Goal: Task Accomplishment & Management: Complete application form

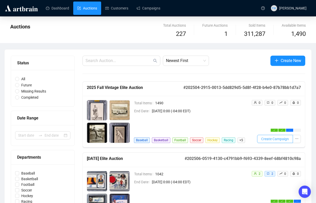
click at [265, 138] on span "Create Campaign" at bounding box center [275, 139] width 28 height 6
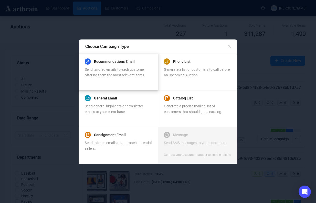
click at [129, 67] on span "Send tailored emails to each customer, offering them the most relevant items." at bounding box center [115, 72] width 61 height 10
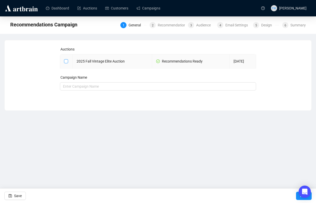
click at [68, 60] on span at bounding box center [66, 61] width 4 height 4
click at [68, 60] on input "checkbox" at bounding box center [66, 61] width 4 height 4
checkbox input "true"
type input "2025 Fall Vintage Elite Auction Campaign"
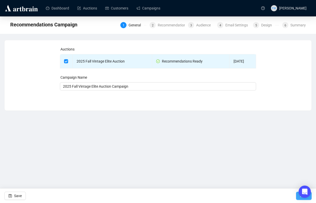
click at [296, 197] on button "Next" at bounding box center [304, 195] width 16 height 8
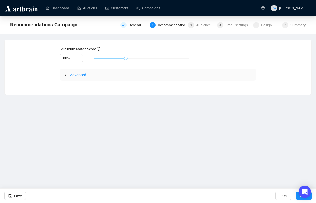
click at [66, 72] on div "Advanced" at bounding box center [158, 75] width 196 height 12
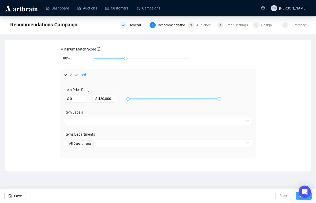
click at [297, 197] on button "Next" at bounding box center [304, 195] width 16 height 8
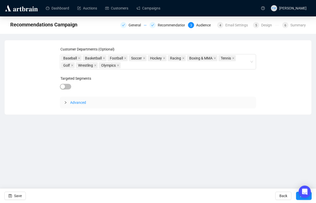
click at [84, 102] on span "Advanced" at bounding box center [78, 102] width 16 height 4
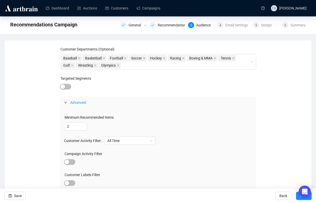
scroll to position [42, 0]
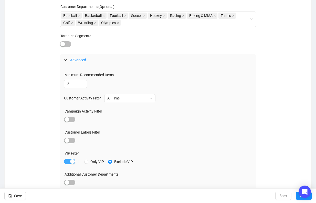
click at [71, 160] on div "button" at bounding box center [72, 161] width 5 height 5
click at [71, 139] on span "button" at bounding box center [69, 140] width 11 height 6
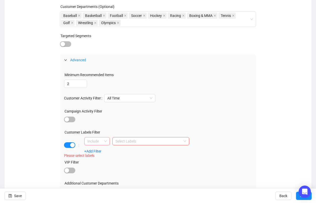
click at [107, 142] on div "Include" at bounding box center [97, 141] width 26 height 8
click at [102, 159] on div "Exclude" at bounding box center [96, 159] width 17 height 6
click at [123, 141] on div at bounding box center [147, 140] width 69 height 7
click at [126, 155] on div "658d99075be149eb7274dd6d Bid Over 10K" at bounding box center [150, 151] width 77 height 10
click at [126, 151] on div "Bid Over 10K" at bounding box center [150, 151] width 69 height 6
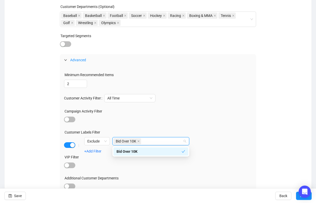
click at [259, 167] on div "Customer Departments (Optional) Baseball Basketball Football Soccer Hockey Raci…" at bounding box center [158, 102] width 294 height 196
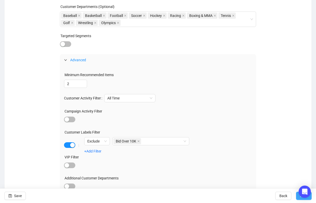
click at [296, 198] on button "Next" at bounding box center [304, 195] width 16 height 8
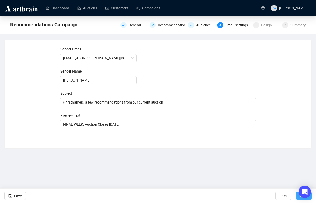
click at [296, 198] on button "Next" at bounding box center [304, 195] width 16 height 8
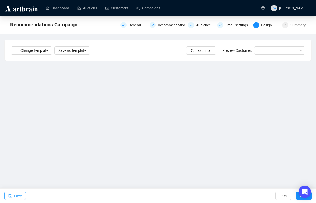
click at [20, 194] on span "Save" at bounding box center [18, 195] width 8 height 14
click at [297, 197] on button "Next" at bounding box center [304, 195] width 16 height 8
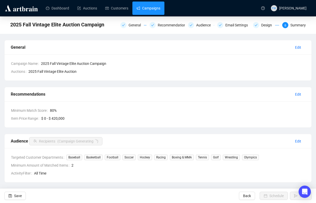
click at [152, 6] on link "Campaigns" at bounding box center [148, 8] width 24 height 13
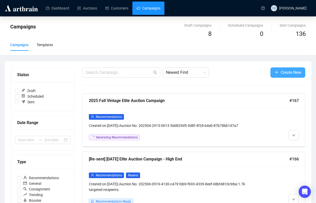
click at [281, 72] on span "Create New" at bounding box center [290, 72] width 20 height 6
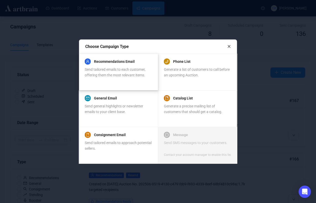
click at [107, 70] on span "Send tailored emails to each customer, offering them the most relevant items." at bounding box center [115, 72] width 61 height 10
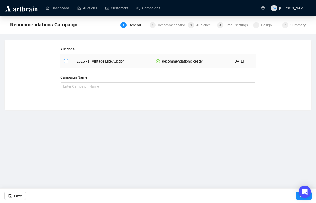
click at [66, 61] on input "checkbox" at bounding box center [66, 61] width 4 height 4
checkbox input "true"
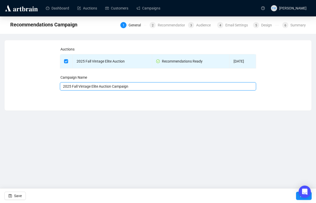
click at [141, 85] on input "2025 Fall Vintage Elite Auction Campaign" at bounding box center [158, 86] width 196 height 8
type input "2025 Fall Vintage Elite Auction Campaign - High End"
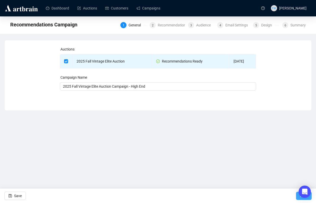
click at [296, 198] on button "Next" at bounding box center [304, 195] width 16 height 8
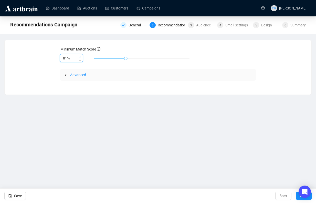
click at [79, 56] on icon "up" at bounding box center [80, 57] width 2 height 2
type input "85%"
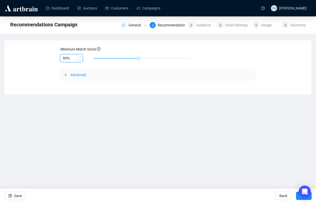
click at [79, 56] on icon "up" at bounding box center [80, 57] width 2 height 2
click at [64, 73] on icon "collapsed" at bounding box center [65, 74] width 3 height 3
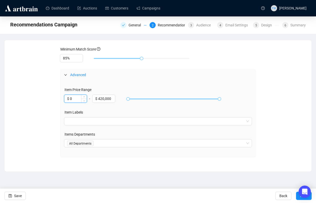
click at [77, 99] on input "$ 0" at bounding box center [75, 99] width 23 height 8
type input "$ 2,000"
click at [296, 197] on button "Next" at bounding box center [304, 195] width 16 height 8
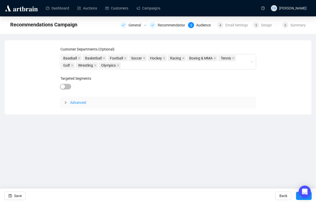
click at [66, 104] on div at bounding box center [67, 102] width 6 height 6
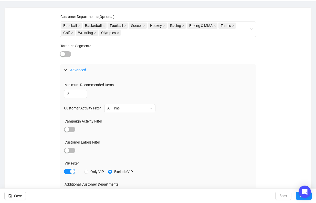
scroll to position [42, 0]
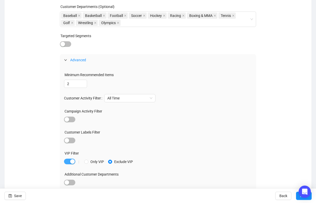
click at [71, 159] on div "button" at bounding box center [72, 161] width 5 height 5
click at [71, 137] on span "button" at bounding box center [69, 140] width 11 height 6
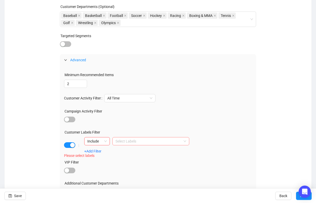
click at [126, 142] on div at bounding box center [147, 140] width 69 height 7
click at [129, 153] on div "Bid Over 10K" at bounding box center [150, 151] width 69 height 6
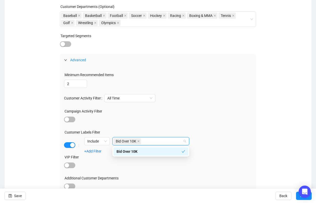
click at [249, 139] on div "| Include Bid Over 10K +Add Filter" at bounding box center [158, 145] width 188 height 16
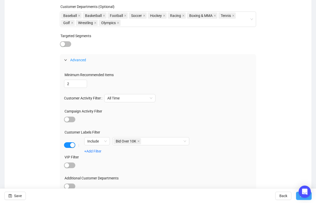
click at [297, 198] on button "Next" at bounding box center [304, 195] width 16 height 8
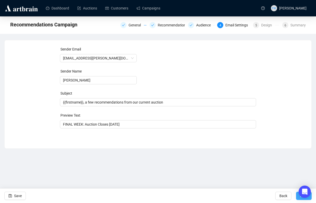
click at [297, 197] on button "Next" at bounding box center [304, 195] width 16 height 8
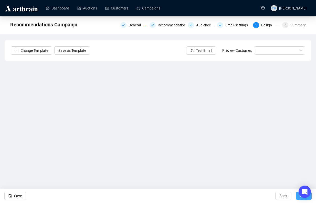
click at [297, 197] on button "Next" at bounding box center [304, 195] width 16 height 8
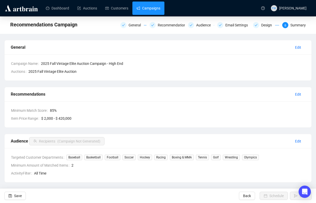
click at [147, 7] on link "Campaigns" at bounding box center [148, 8] width 24 height 13
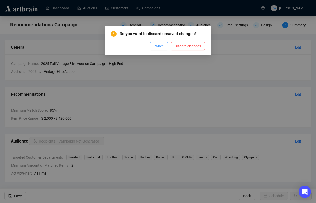
click at [153, 44] on span "Cancel" at bounding box center [158, 46] width 11 height 6
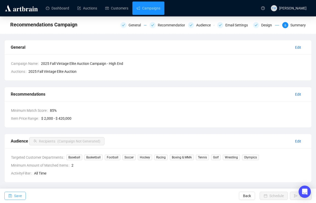
click at [13, 196] on button "Save" at bounding box center [14, 195] width 21 height 8
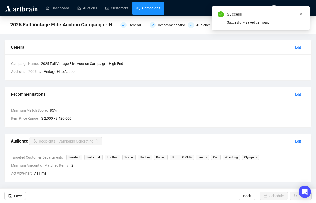
click at [146, 10] on link "Campaigns" at bounding box center [148, 8] width 24 height 13
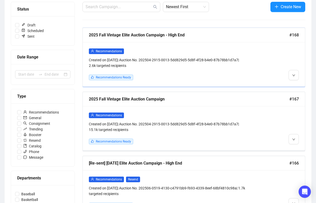
scroll to position [58, 0]
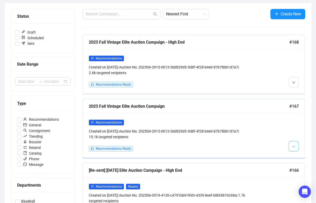
click at [295, 144] on button "button" at bounding box center [293, 146] width 10 height 10
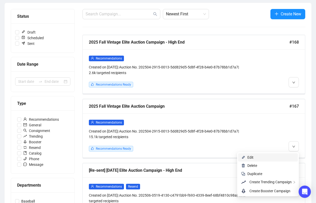
click at [270, 158] on span "Edit" at bounding box center [270, 157] width 47 height 6
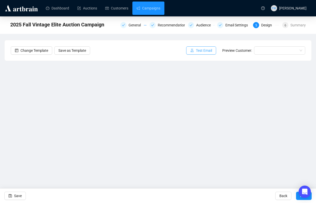
click at [196, 49] on span "Test Email" at bounding box center [204, 51] width 16 height 6
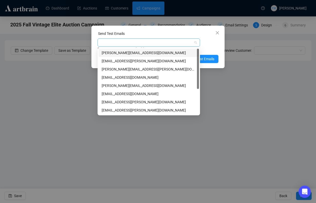
click at [160, 41] on div at bounding box center [145, 42] width 95 height 7
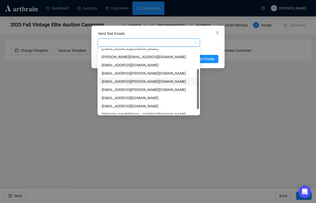
scroll to position [41, 0]
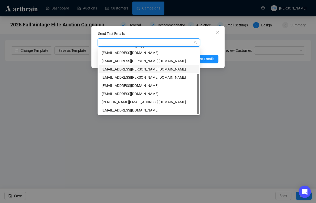
click at [135, 85] on div "[EMAIL_ADDRESS][DOMAIN_NAME]" at bounding box center [149, 86] width 94 height 6
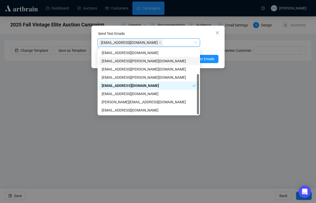
click at [207, 47] on div "Enter up to 20 Test Email Addresses" at bounding box center [157, 49] width 121 height 6
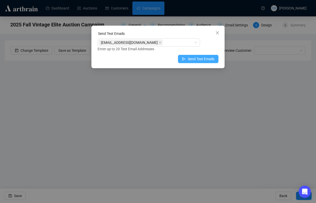
click at [207, 58] on span "Send Test Emails" at bounding box center [200, 59] width 27 height 6
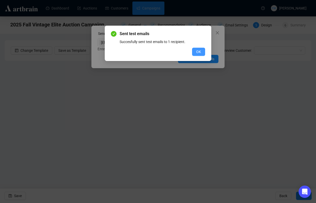
click at [197, 49] on button "OK" at bounding box center [198, 52] width 13 height 8
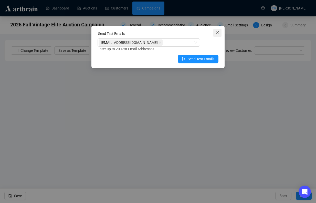
click at [217, 32] on icon "close" at bounding box center [217, 33] width 4 height 4
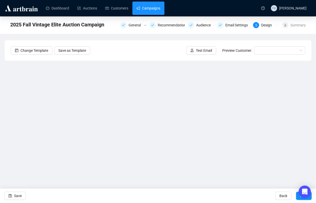
click at [154, 6] on link "Campaigns" at bounding box center [148, 8] width 24 height 13
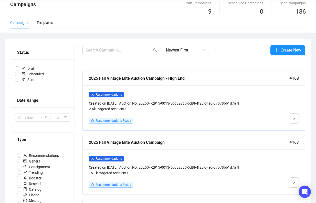
scroll to position [23, 0]
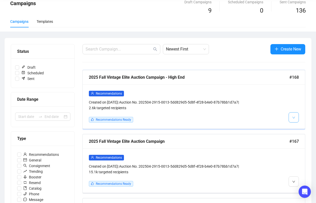
click at [294, 117] on icon "down" at bounding box center [293, 117] width 3 height 3
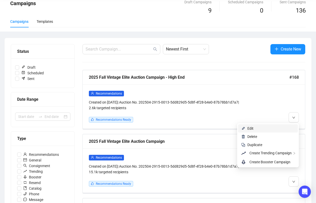
click at [261, 126] on span "Edit" at bounding box center [270, 128] width 47 height 6
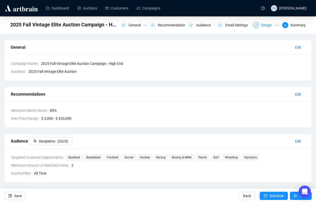
click at [262, 27] on div "Design" at bounding box center [268, 25] width 14 height 6
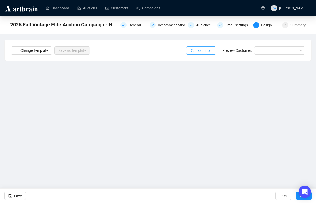
click at [207, 51] on span "Test Email" at bounding box center [204, 51] width 16 height 6
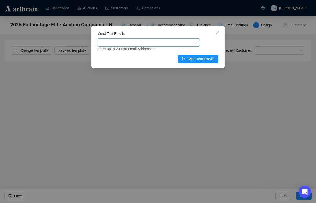
click at [188, 43] on div at bounding box center [145, 42] width 95 height 7
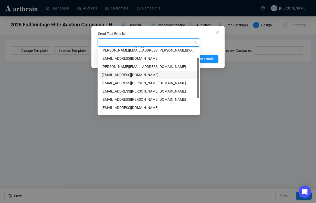
scroll to position [29, 0]
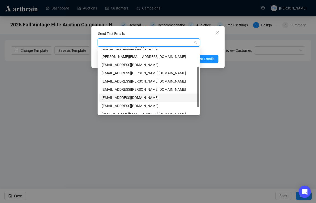
click at [141, 96] on div "[EMAIL_ADDRESS][DOMAIN_NAME]" at bounding box center [149, 98] width 94 height 6
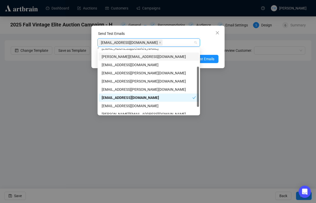
click at [212, 42] on div "[EMAIL_ADDRESS][DOMAIN_NAME] Enter up to 20 Test Email Addresses" at bounding box center [157, 44] width 121 height 13
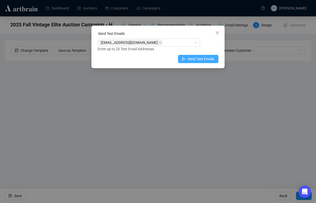
click at [204, 59] on span "Send Test Emails" at bounding box center [200, 59] width 27 height 6
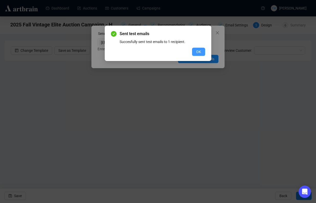
click at [200, 54] on span "OK" at bounding box center [198, 52] width 5 height 6
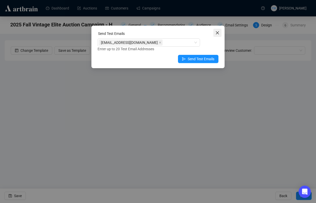
click at [216, 33] on icon "close" at bounding box center [217, 33] width 4 height 4
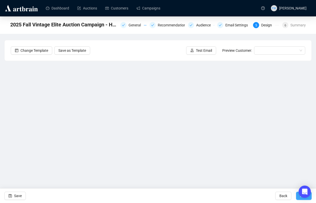
click at [296, 197] on button "Next" at bounding box center [304, 195] width 16 height 8
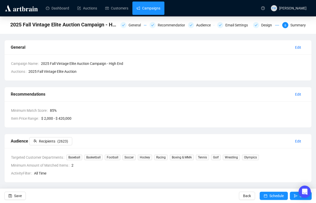
click at [154, 10] on link "Campaigns" at bounding box center [148, 8] width 24 height 13
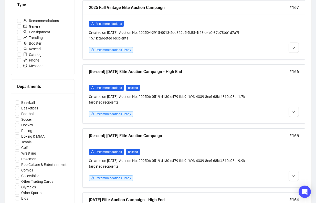
scroll to position [156, 0]
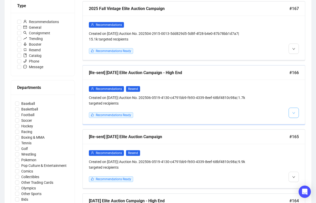
click at [292, 113] on icon "down" at bounding box center [293, 112] width 3 height 3
click at [298, 132] on li "Delete" at bounding box center [300, 131] width 22 height 8
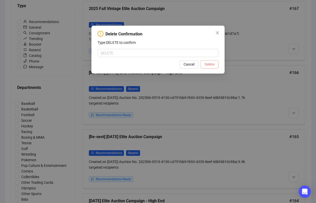
click at [215, 66] on button "Delete" at bounding box center [209, 64] width 18 height 8
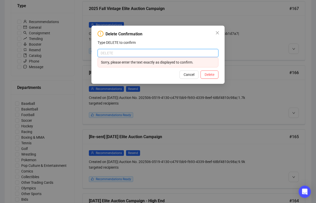
click at [200, 54] on input "text" at bounding box center [157, 53] width 121 height 8
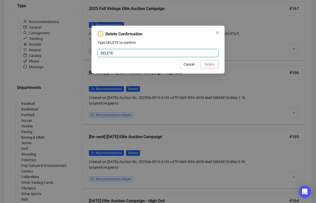
type input "DELETE"
click at [210, 65] on span "Delete" at bounding box center [209, 64] width 10 height 6
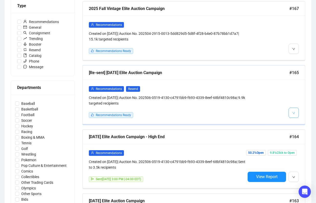
click at [292, 114] on span "button" at bounding box center [293, 112] width 3 height 6
click at [297, 130] on li "Delete" at bounding box center [300, 131] width 22 height 8
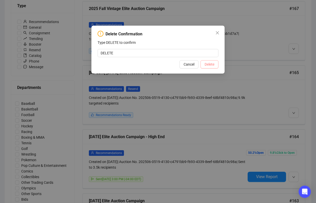
type input "DELETE"
click at [212, 65] on span "Delete" at bounding box center [209, 64] width 10 height 6
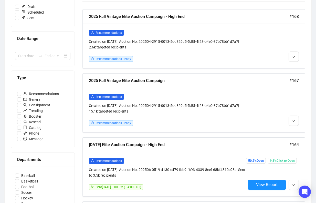
scroll to position [81, 0]
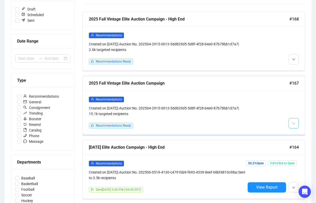
click at [290, 124] on button "button" at bounding box center [293, 123] width 10 height 10
click at [293, 126] on span "button" at bounding box center [293, 123] width 3 height 6
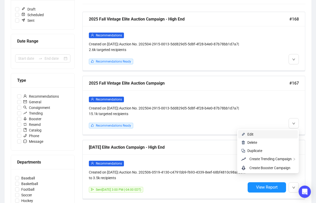
click at [282, 135] on span "Edit" at bounding box center [270, 134] width 47 height 6
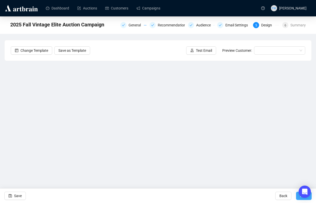
click at [296, 197] on button "Next" at bounding box center [304, 195] width 16 height 8
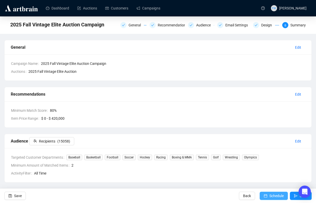
click at [277, 195] on span "Schedule" at bounding box center [276, 195] width 14 height 14
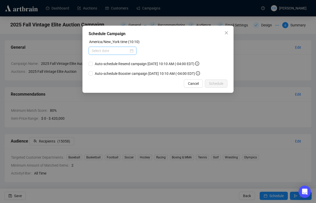
click at [129, 51] on div at bounding box center [113, 51] width 42 height 6
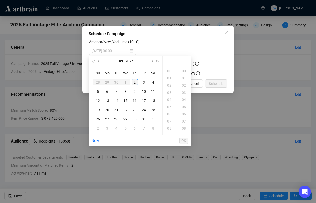
click at [133, 83] on div "2" at bounding box center [134, 82] width 6 height 6
click at [135, 82] on div "2" at bounding box center [134, 82] width 6 height 6
click at [169, 87] on div "12" at bounding box center [169, 87] width 12 height 7
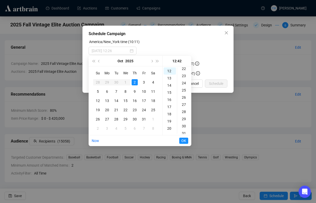
scroll to position [158, 0]
click at [170, 78] on div "15" at bounding box center [169, 76] width 12 height 7
click at [184, 72] on div "00" at bounding box center [184, 70] width 12 height 7
type input "[DATE] 15:00"
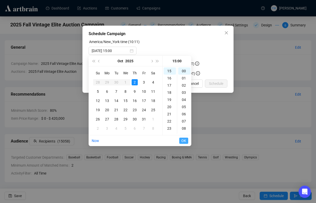
click at [185, 143] on span "OK" at bounding box center [183, 141] width 5 height 10
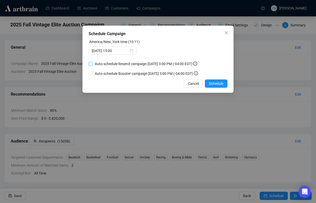
click at [129, 64] on span "Auto-schedule Resend campaign [DATE] 3:00 PM (-04:00 EDT)" at bounding box center [146, 64] width 106 height 6
click at [93, 64] on input "Auto-schedule Resend campaign [DATE] 3:00 PM (-04:00 EDT)" at bounding box center [90, 64] width 4 height 4
checkbox input "true"
click at [212, 80] on button "Schedule" at bounding box center [216, 83] width 23 height 8
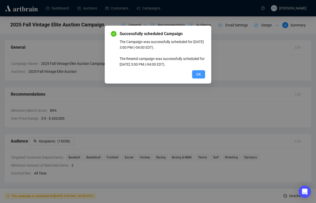
click at [196, 75] on span "OK" at bounding box center [198, 74] width 5 height 6
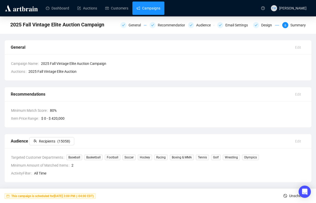
click at [160, 9] on link "Campaigns" at bounding box center [148, 8] width 24 height 13
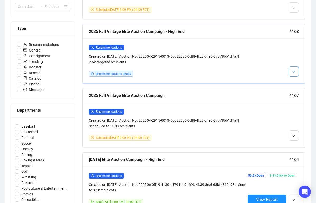
scroll to position [134, 0]
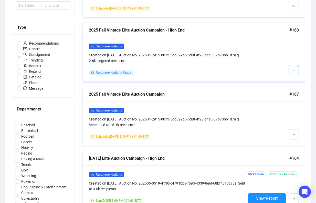
click at [294, 71] on icon "down" at bounding box center [293, 70] width 3 height 3
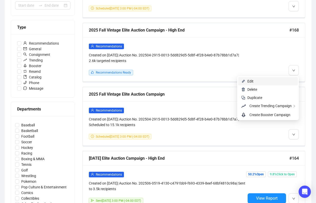
click at [282, 80] on span "Edit" at bounding box center [270, 81] width 47 height 6
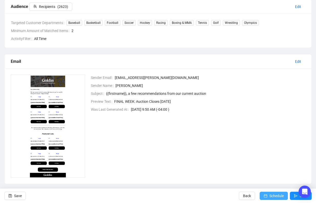
click at [271, 194] on span "Schedule" at bounding box center [276, 195] width 14 height 14
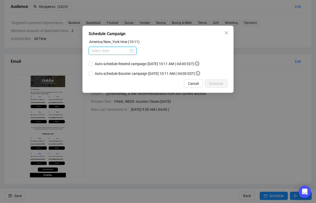
click at [114, 50] on input at bounding box center [110, 51] width 37 height 6
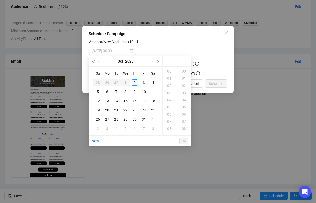
click at [137, 83] on div "2" at bounding box center [134, 82] width 6 height 6
click at [170, 105] on div "15" at bounding box center [169, 106] width 12 height 7
click at [183, 86] on div "15" at bounding box center [184, 86] width 12 height 7
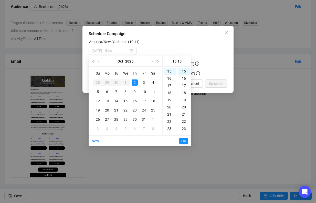
type input "[DATE] 15:15"
click at [183, 139] on span "OK" at bounding box center [183, 141] width 5 height 10
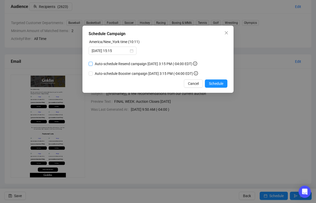
click at [91, 62] on input "Auto-schedule Resend campaign [DATE] 3:15 PM (-04:00 EDT)" at bounding box center [90, 64] width 4 height 4
checkbox input "true"
click at [212, 84] on span "Schedule" at bounding box center [216, 84] width 14 height 6
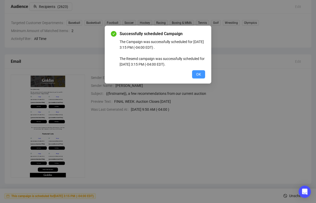
click at [199, 73] on span "OK" at bounding box center [198, 74] width 5 height 6
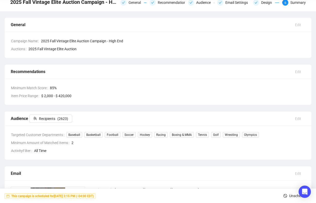
scroll to position [0, 0]
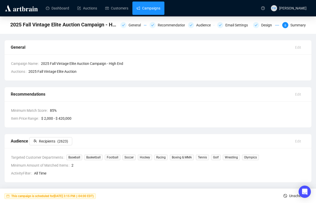
click at [147, 14] on link "Campaigns" at bounding box center [148, 8] width 24 height 13
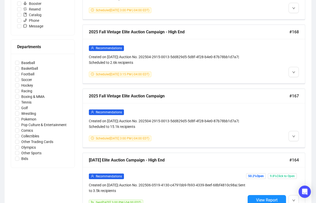
scroll to position [197, 0]
